Goal: Book appointment/travel/reservation

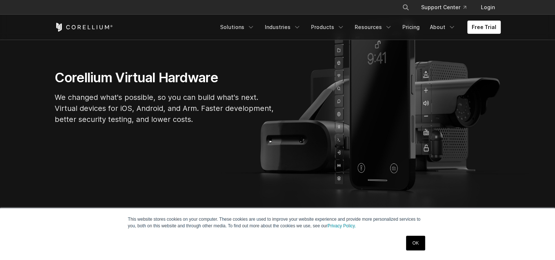
drag, startPoint x: 412, startPoint y: 240, endPoint x: 408, endPoint y: 233, distance: 8.5
click at [412, 240] on link "OK" at bounding box center [415, 242] width 19 height 15
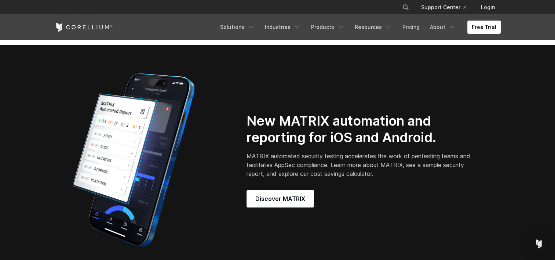
scroll to position [586, 0]
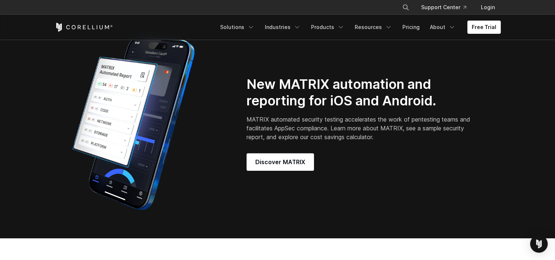
click at [129, 113] on img at bounding box center [134, 123] width 158 height 183
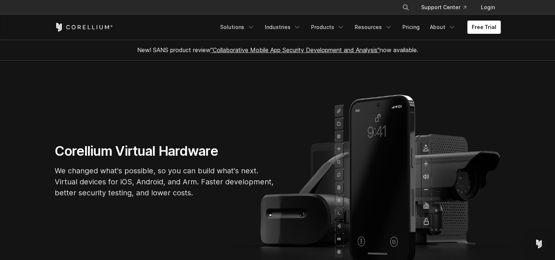
scroll to position [73, 0]
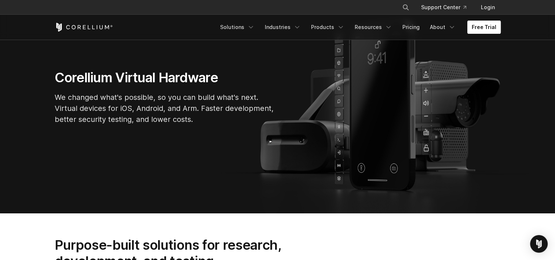
click at [479, 31] on link "Free Trial" at bounding box center [483, 27] width 33 height 13
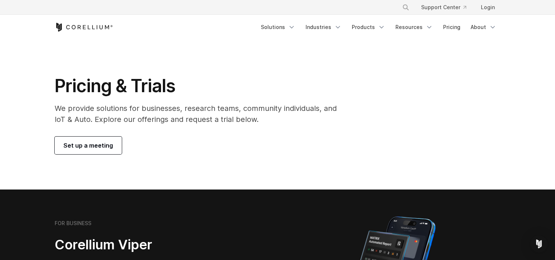
click at [87, 147] on span "Set up a meeting" at bounding box center [87, 145] width 49 height 9
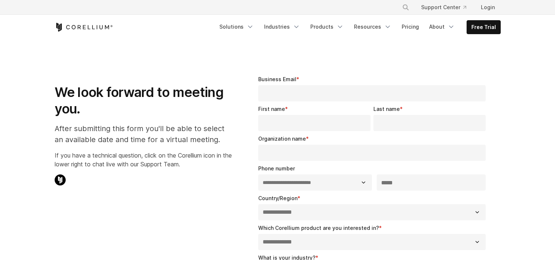
select select "**"
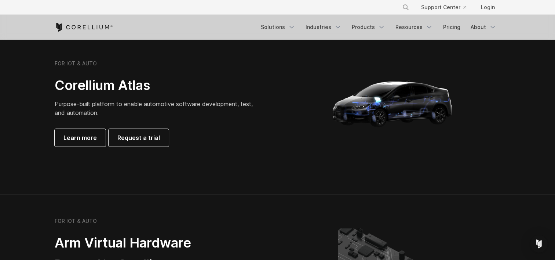
scroll to position [806, 0]
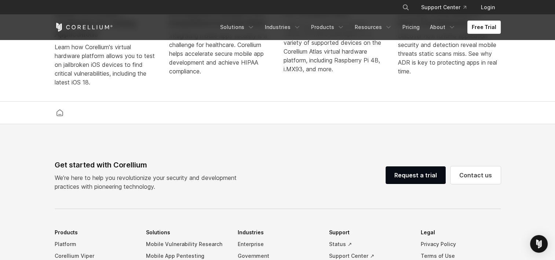
scroll to position [1731, 0]
